Goal: Check status

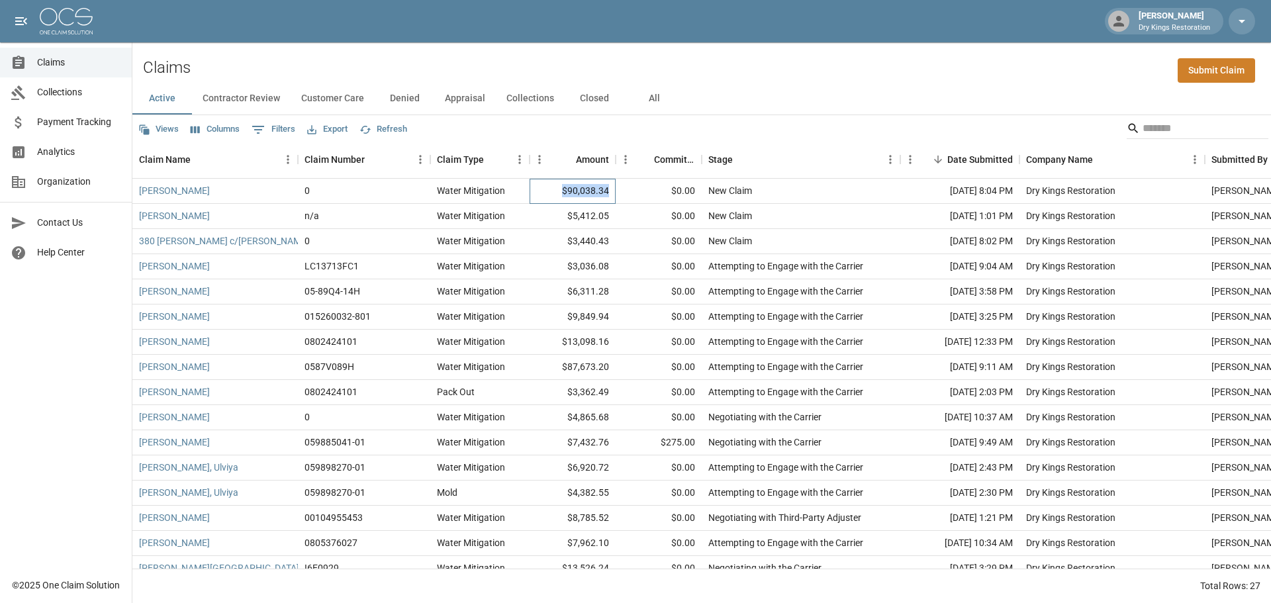
drag, startPoint x: 615, startPoint y: 190, endPoint x: 540, endPoint y: 189, distance: 74.8
click at [540, 189] on div "$90,038.34" at bounding box center [573, 191] width 86 height 25
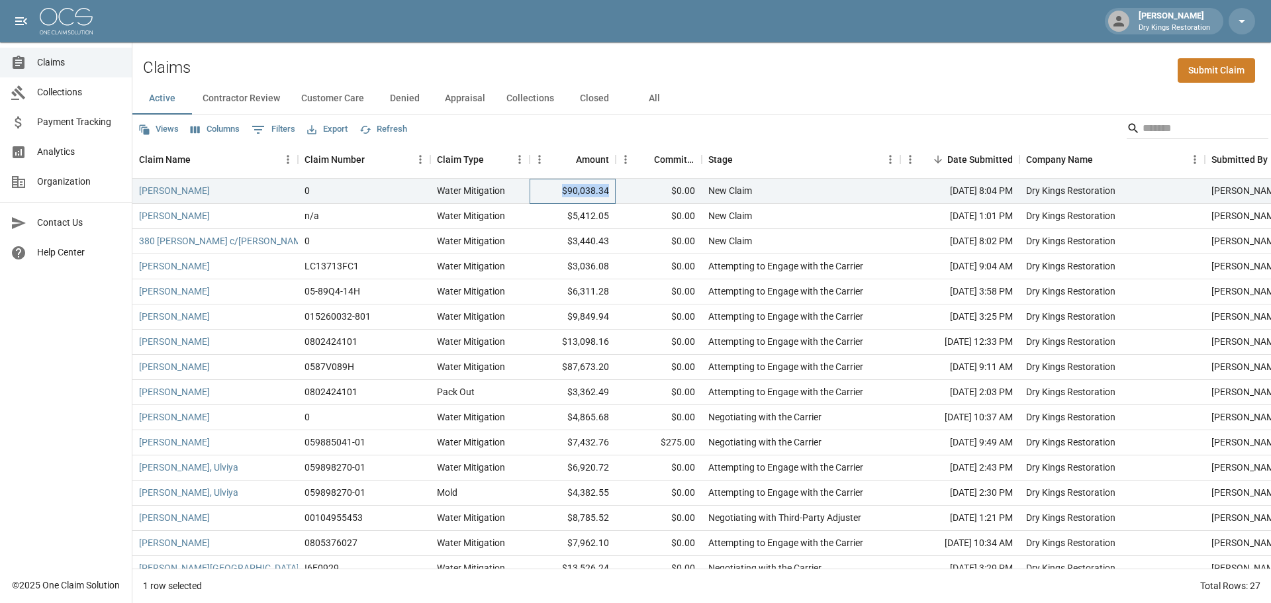
click at [540, 189] on div "$90,038.34" at bounding box center [573, 191] width 86 height 25
drag, startPoint x: 1016, startPoint y: 189, endPoint x: 902, endPoint y: 193, distance: 114.6
click at [902, 193] on div "[DATE] 8:04 PM" at bounding box center [959, 191] width 119 height 25
click at [851, 153] on div "Stage" at bounding box center [794, 159] width 172 height 37
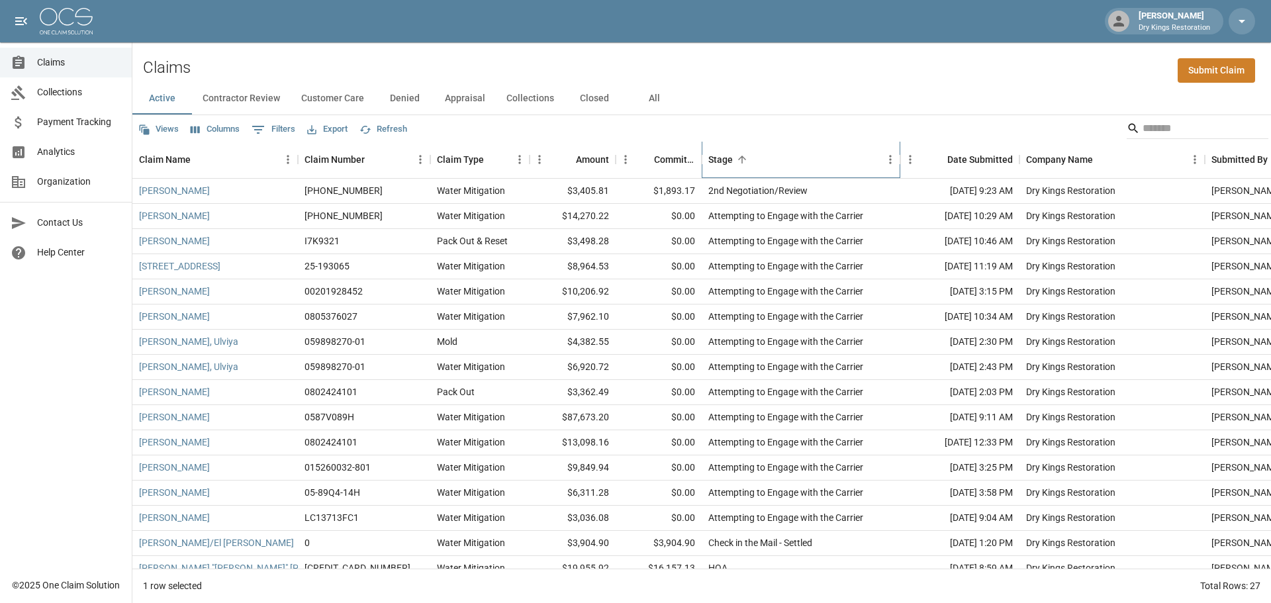
click at [834, 153] on div "Stage" at bounding box center [794, 159] width 172 height 37
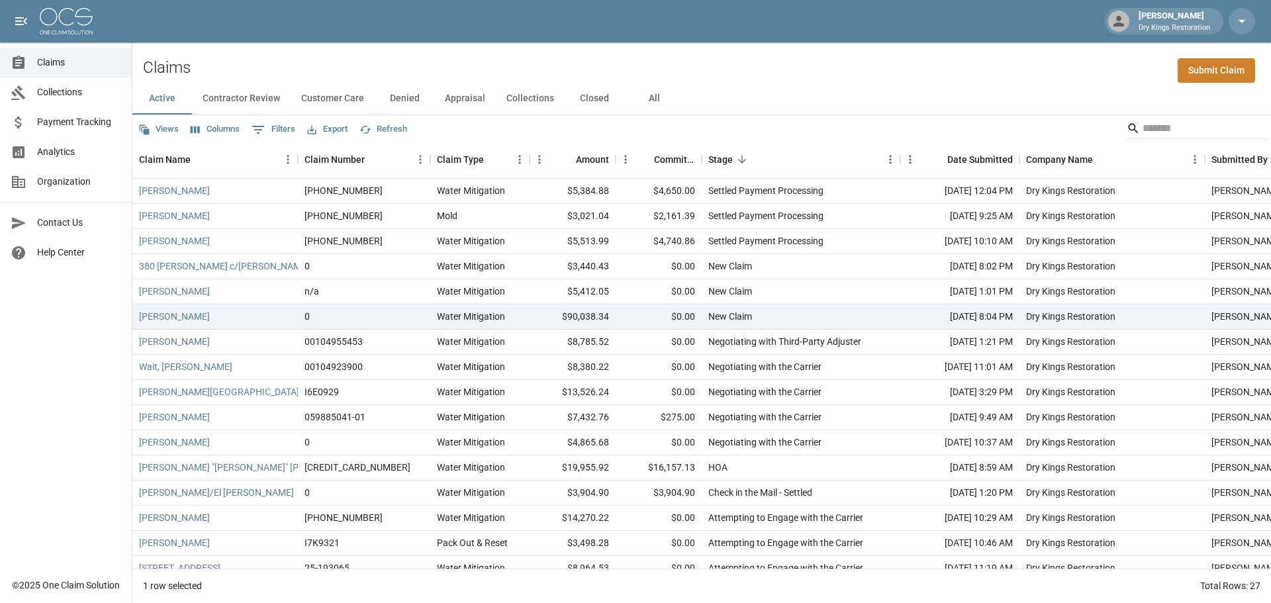
click at [646, 91] on button "All" at bounding box center [654, 99] width 60 height 32
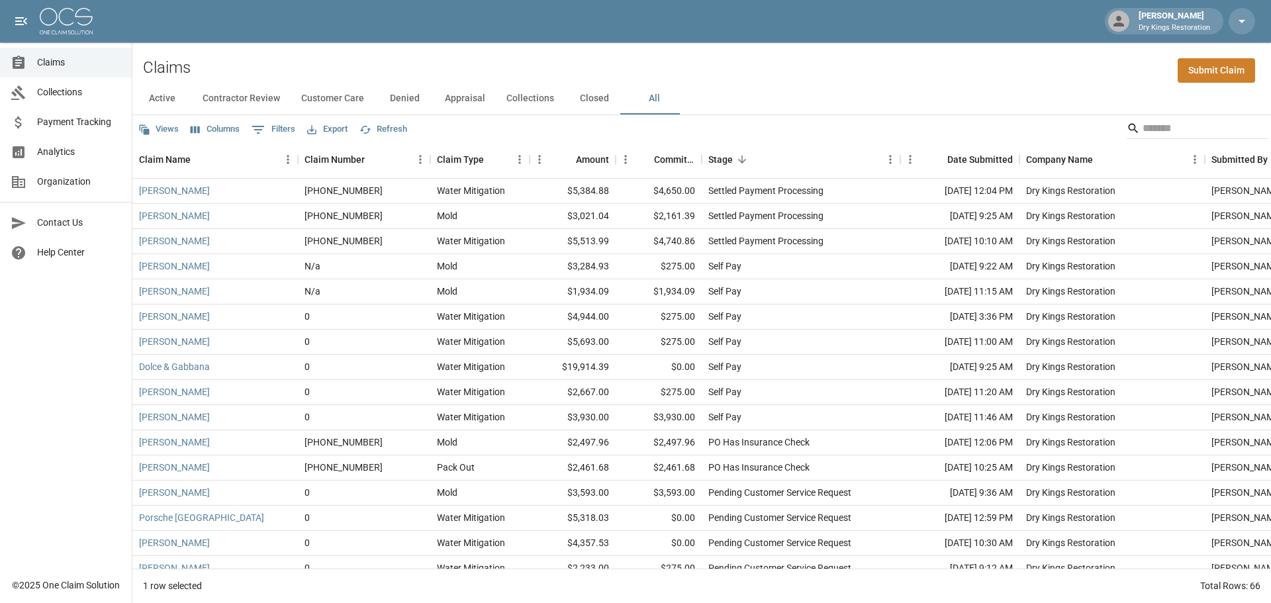
click at [82, 122] on span "Payment Tracking" at bounding box center [79, 122] width 84 height 14
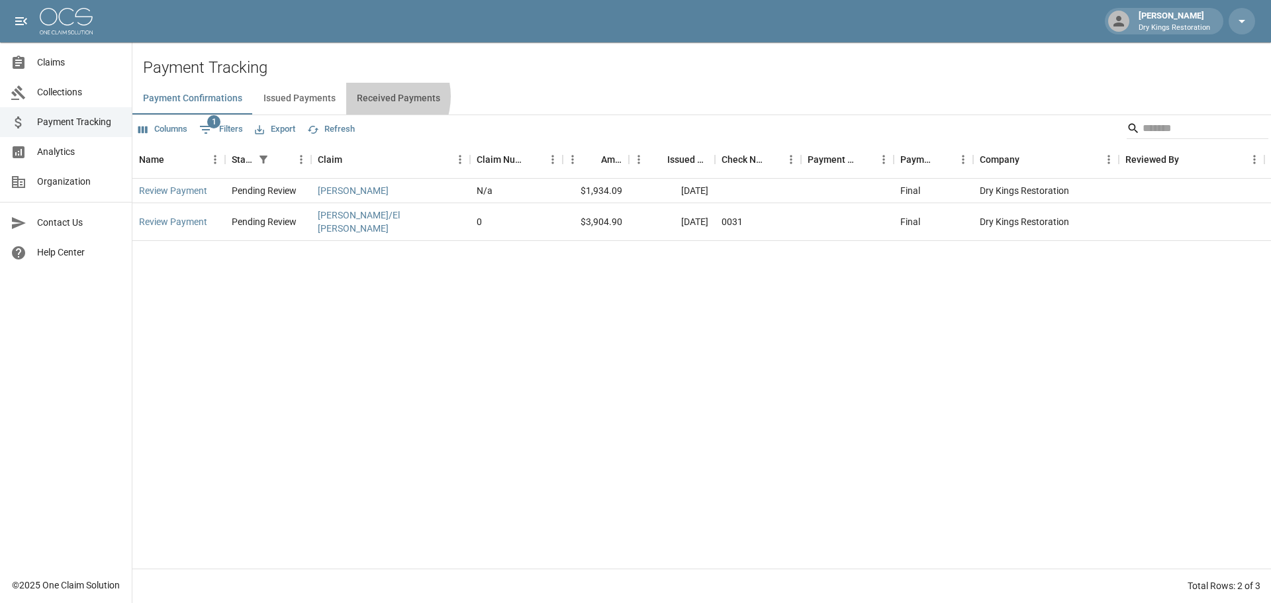
click at [373, 97] on button "Received Payments" at bounding box center [398, 99] width 105 height 32
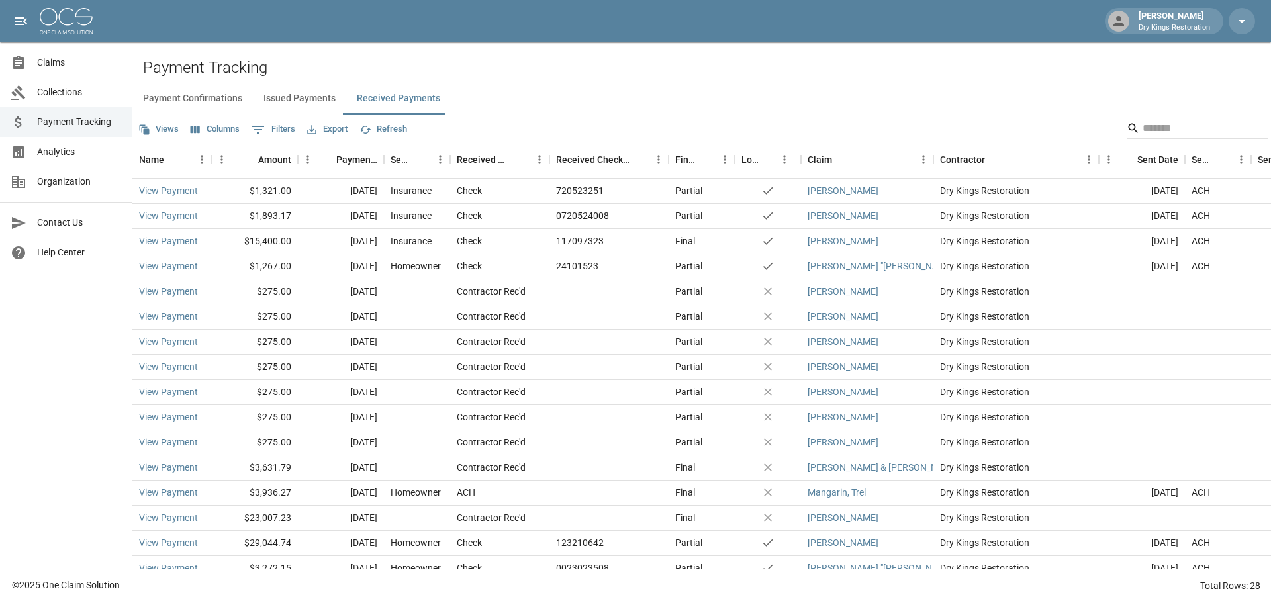
click at [56, 66] on span "Claims" at bounding box center [79, 63] width 84 height 14
